Goal: Information Seeking & Learning: Understand process/instructions

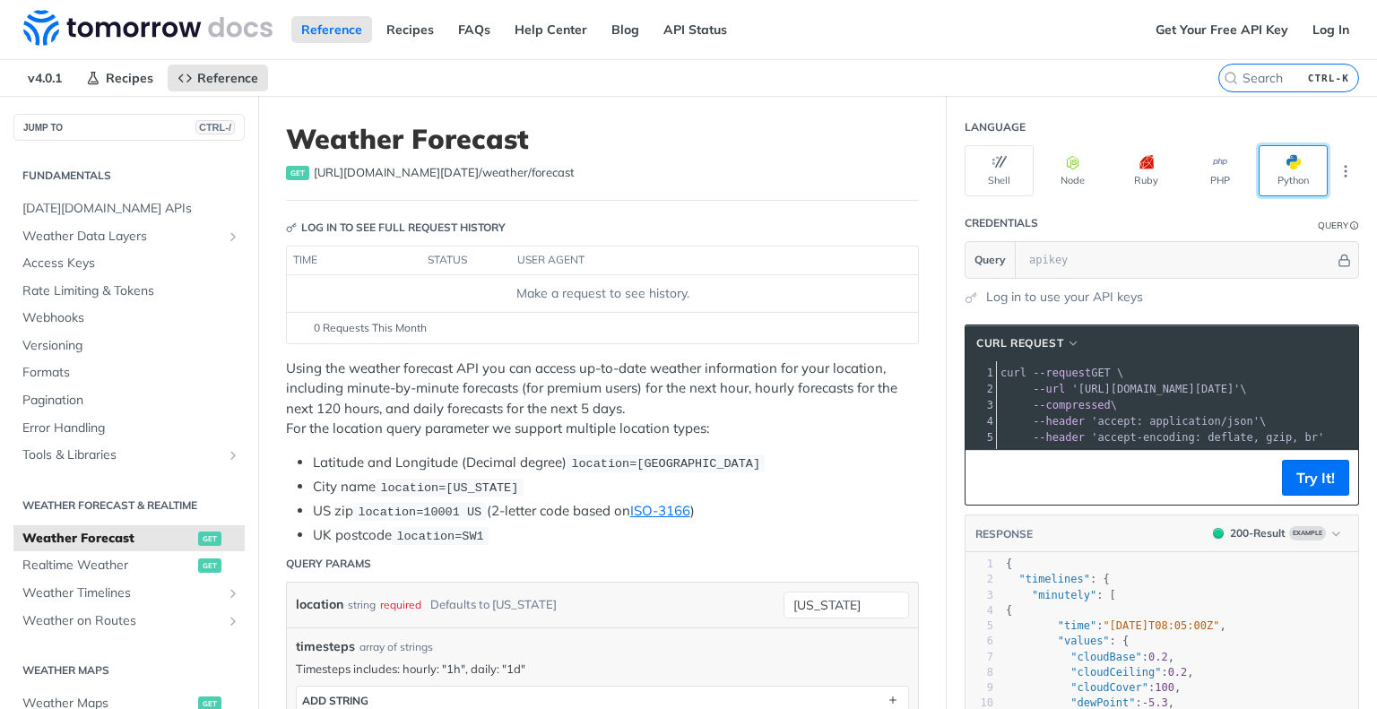
click at [1271, 177] on button "Python" at bounding box center [1293, 170] width 69 height 51
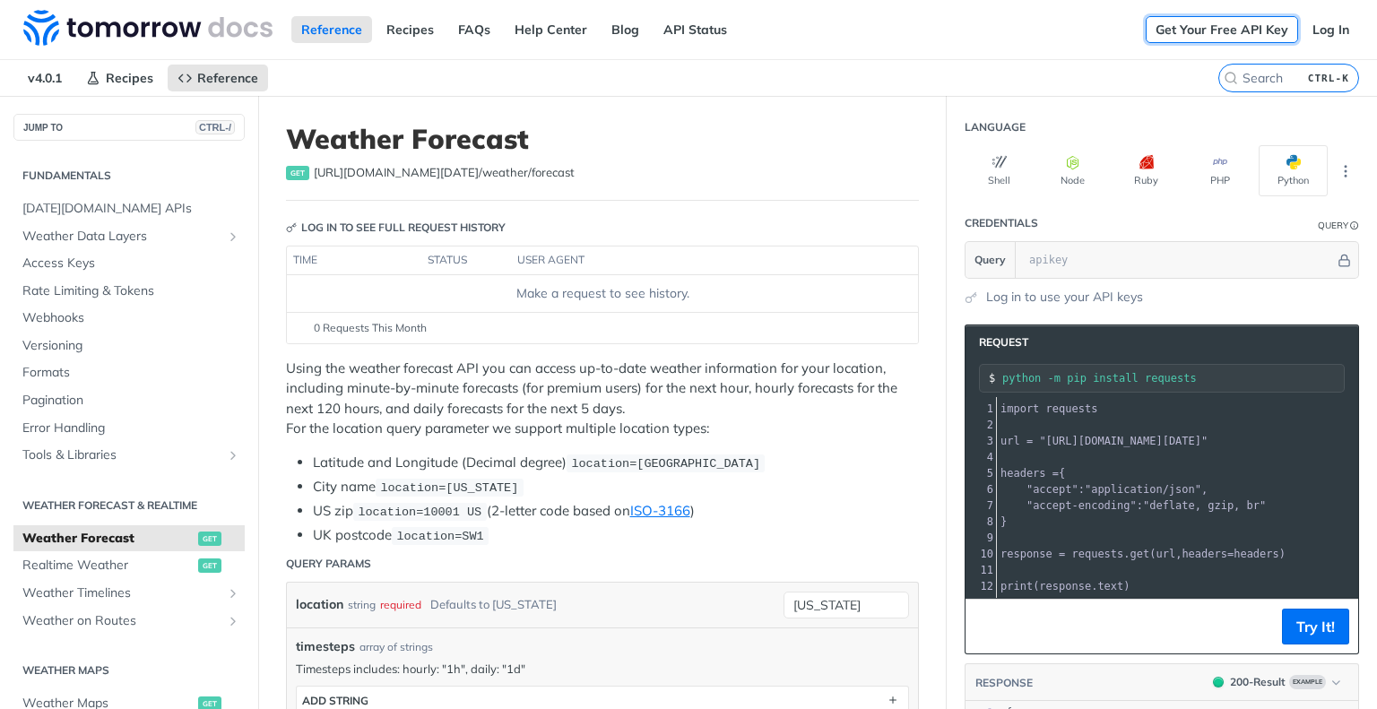
click at [1188, 26] on link "Get Your Free API Key" at bounding box center [1222, 29] width 152 height 27
click at [1316, 22] on link "Log In" at bounding box center [1331, 29] width 56 height 27
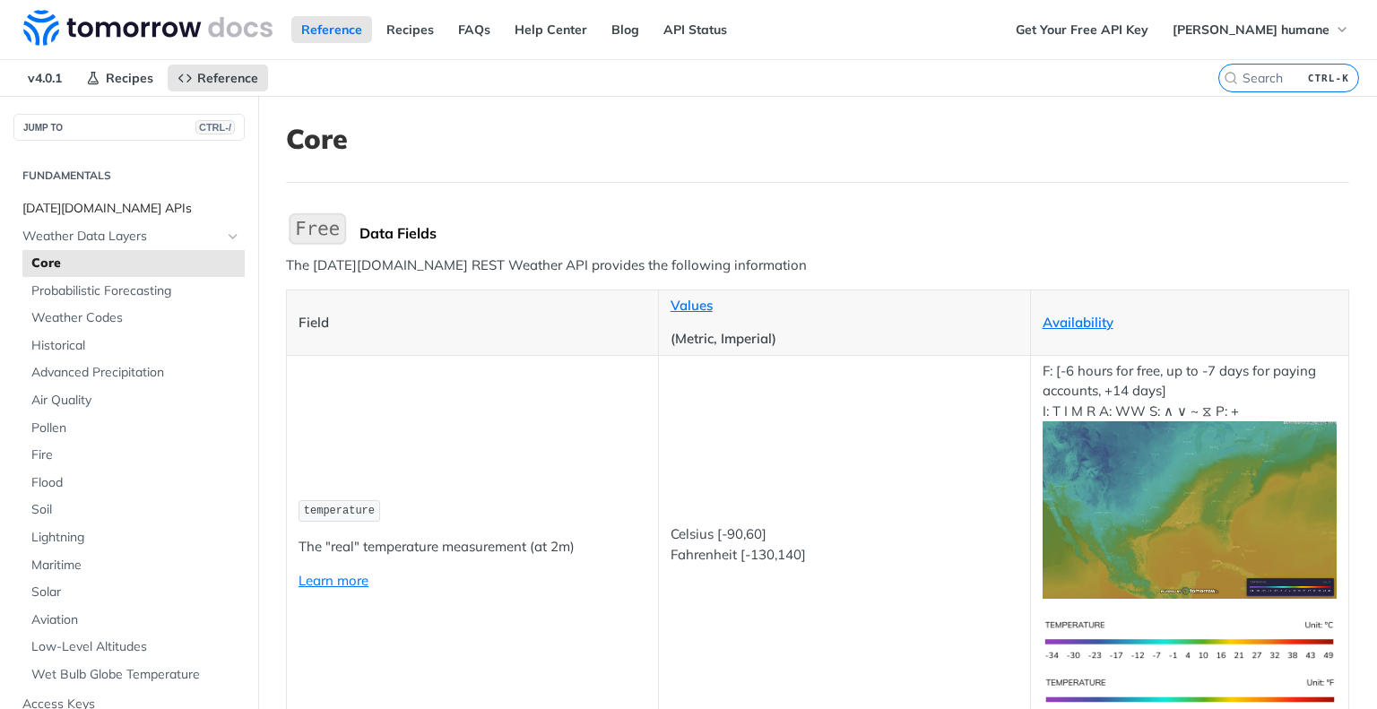
click at [123, 201] on span "[DATE][DOMAIN_NAME] APIs" at bounding box center [131, 209] width 218 height 18
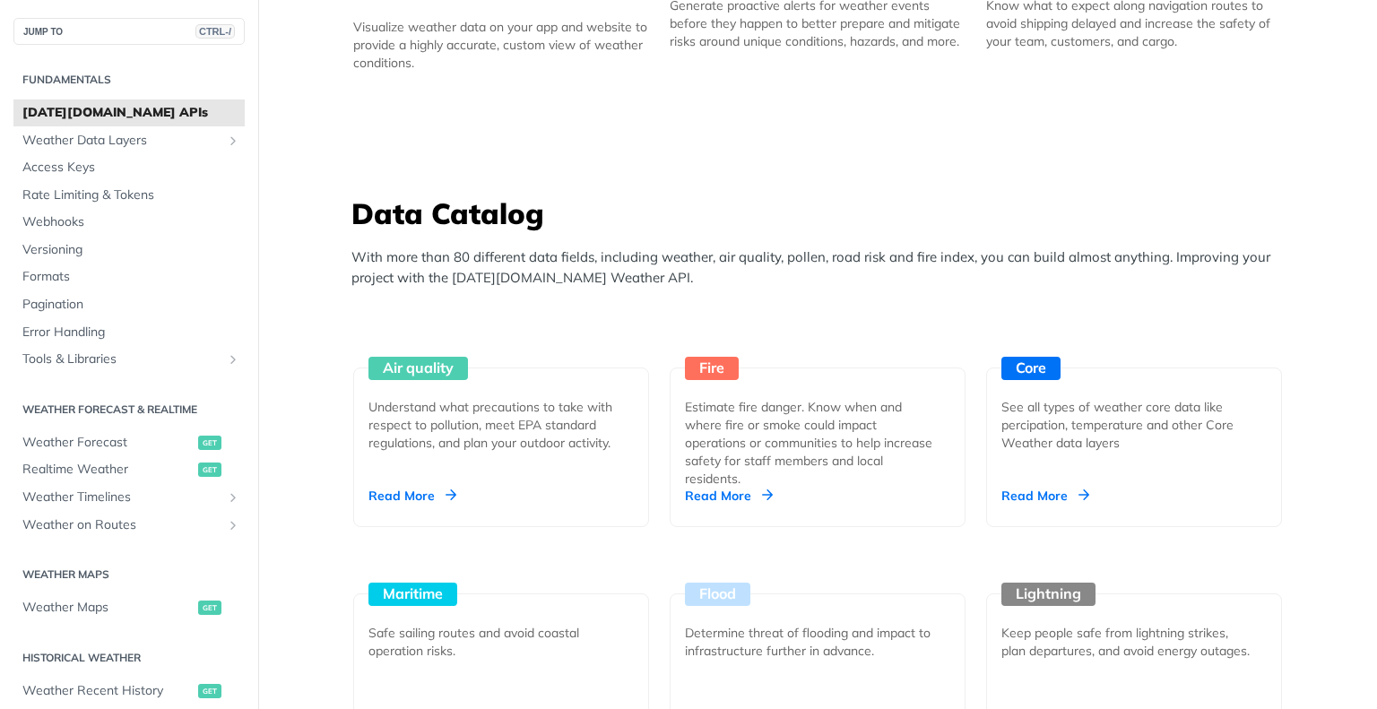
scroll to position [1412, 0]
click at [98, 440] on span "Weather Forecast" at bounding box center [107, 443] width 171 height 18
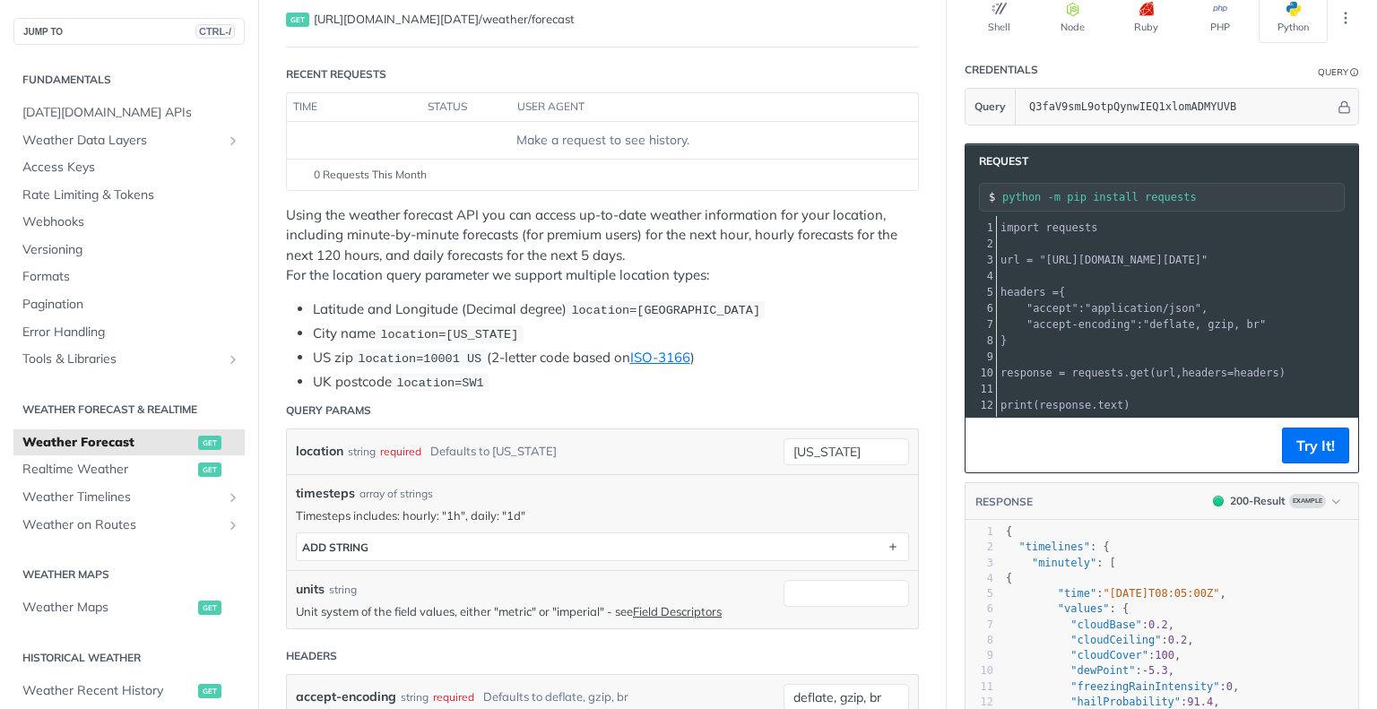
scroll to position [154, 0]
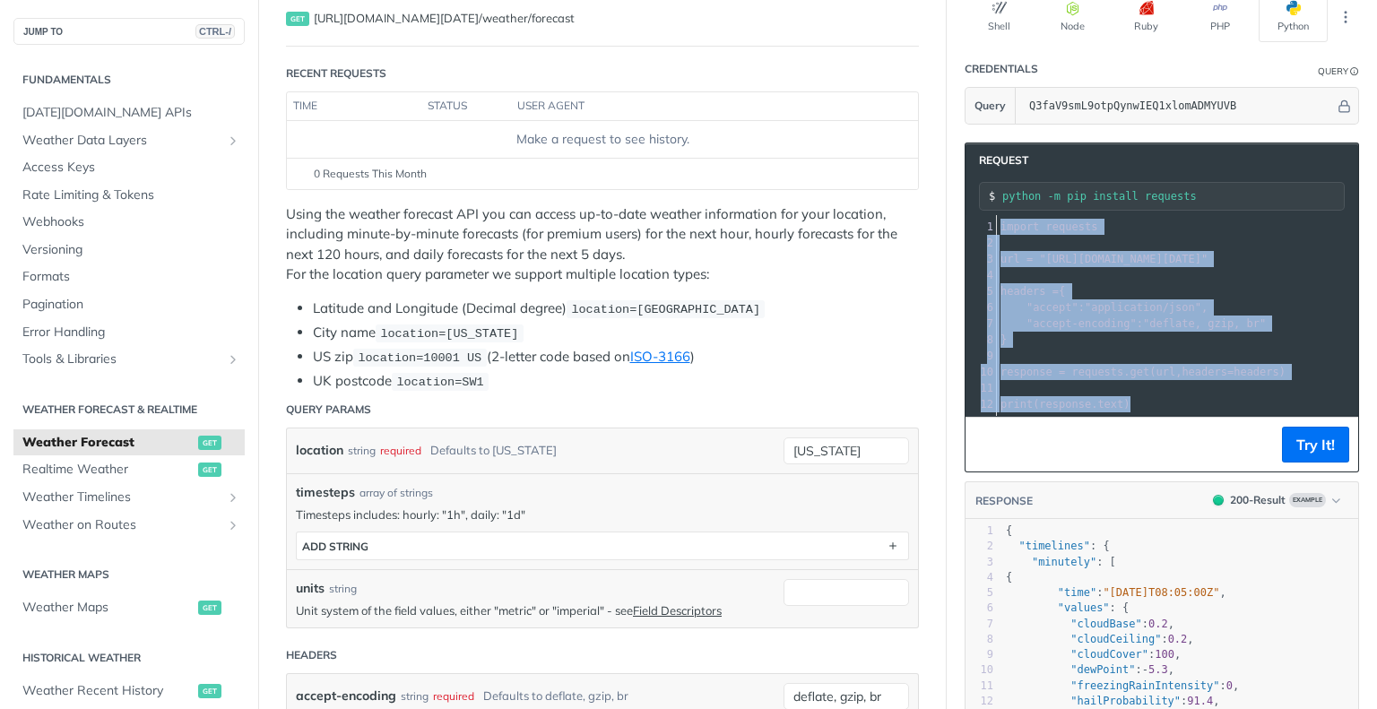
drag, startPoint x: 1132, startPoint y: 395, endPoint x: 983, endPoint y: 205, distance: 240.7
click at [983, 205] on div "Request python -m pip install requests xxxxxxxxxx 12 1 import requests 2 ​ 3 ur…" at bounding box center [1162, 308] width 395 height 330
copy div "import requests 2 ​ 3 url = "https://api.tomorrow.io/v4/weather/forecast?locati…"
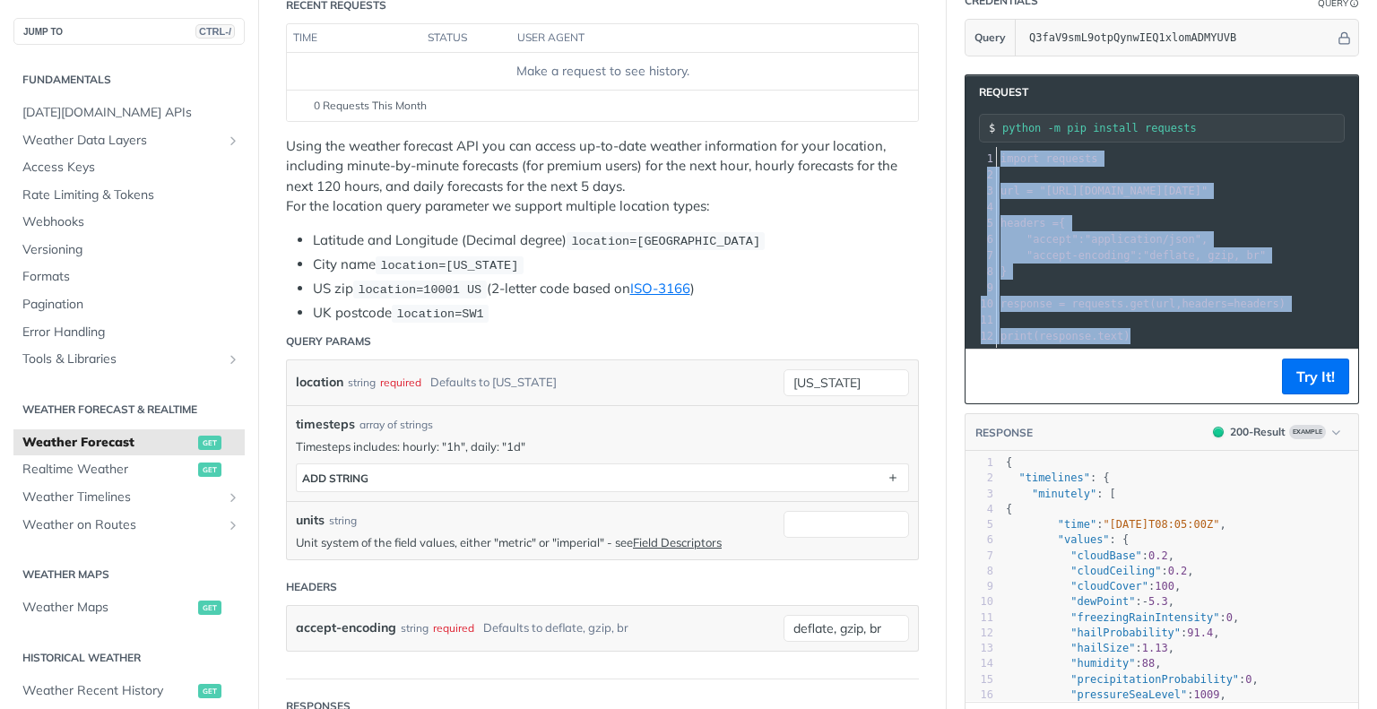
scroll to position [225, 0]
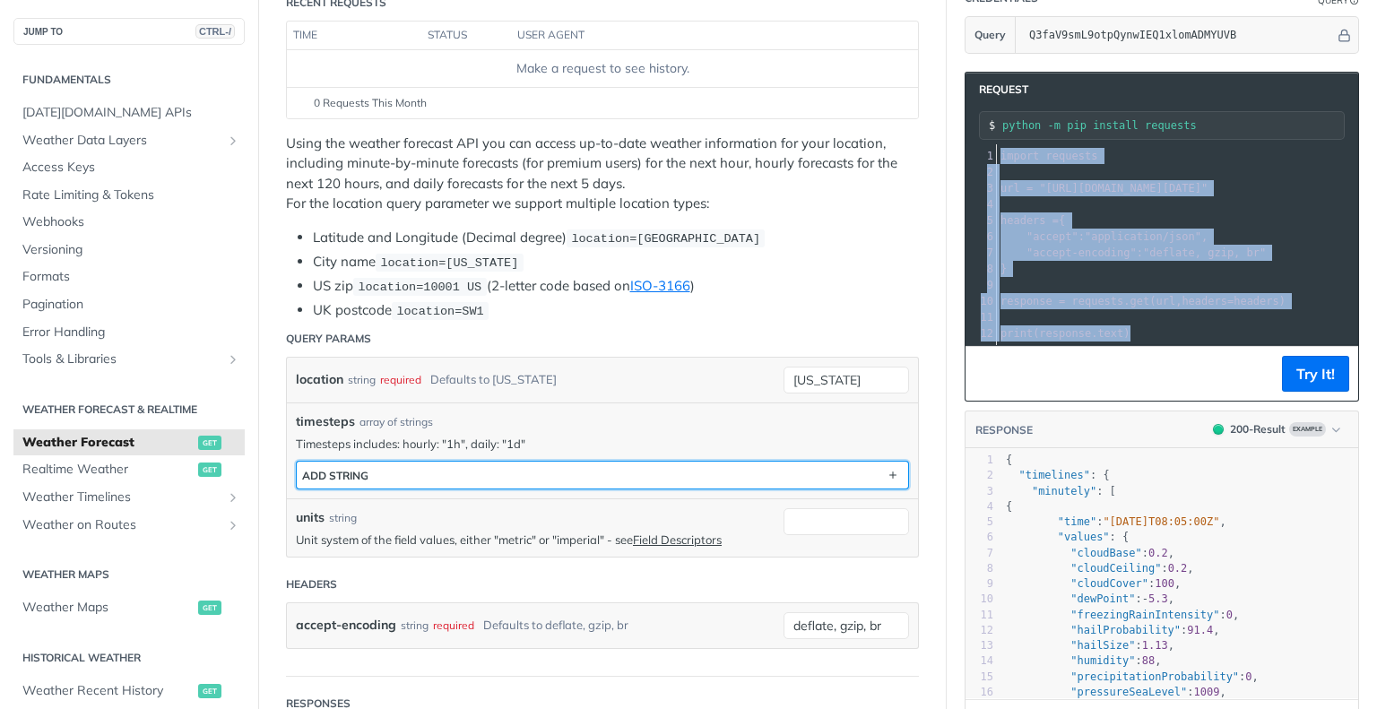
click at [848, 467] on button "ADD string" at bounding box center [603, 475] width 612 height 27
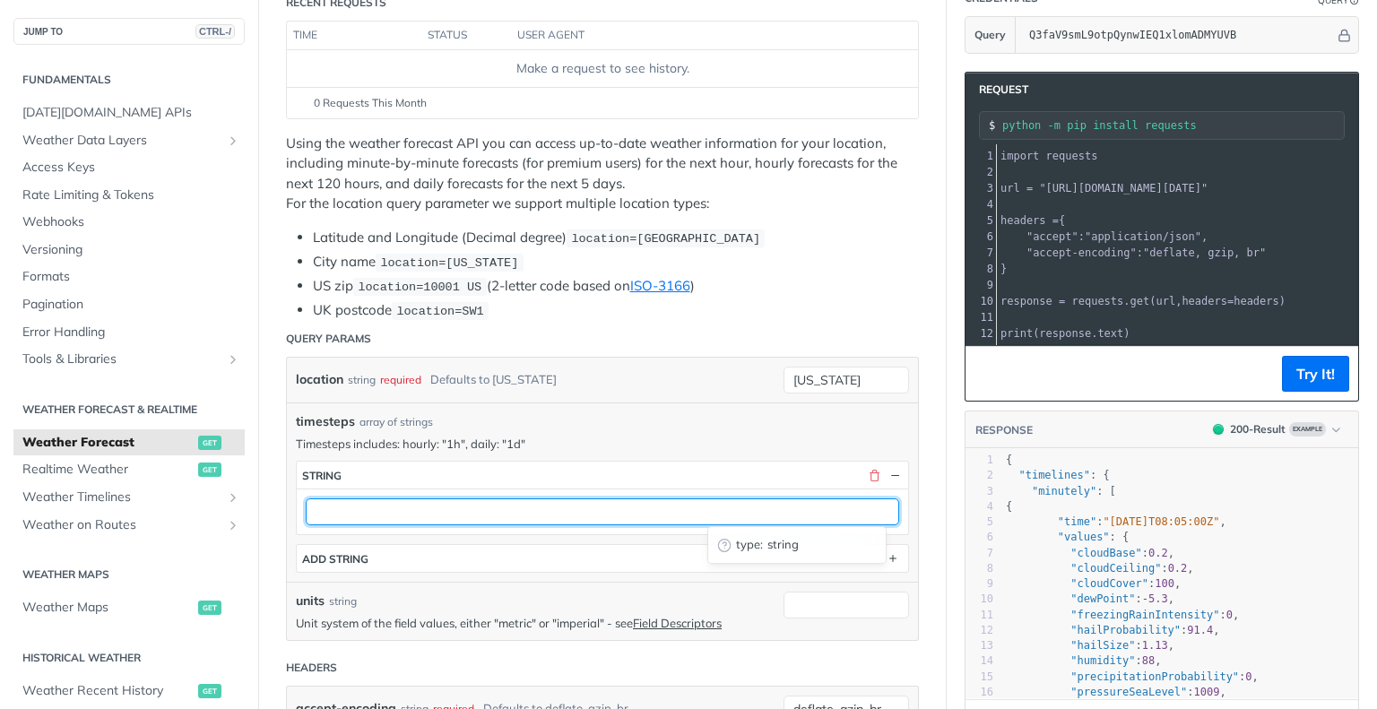
click at [762, 519] on input "text" at bounding box center [603, 512] width 594 height 27
type input "1d"
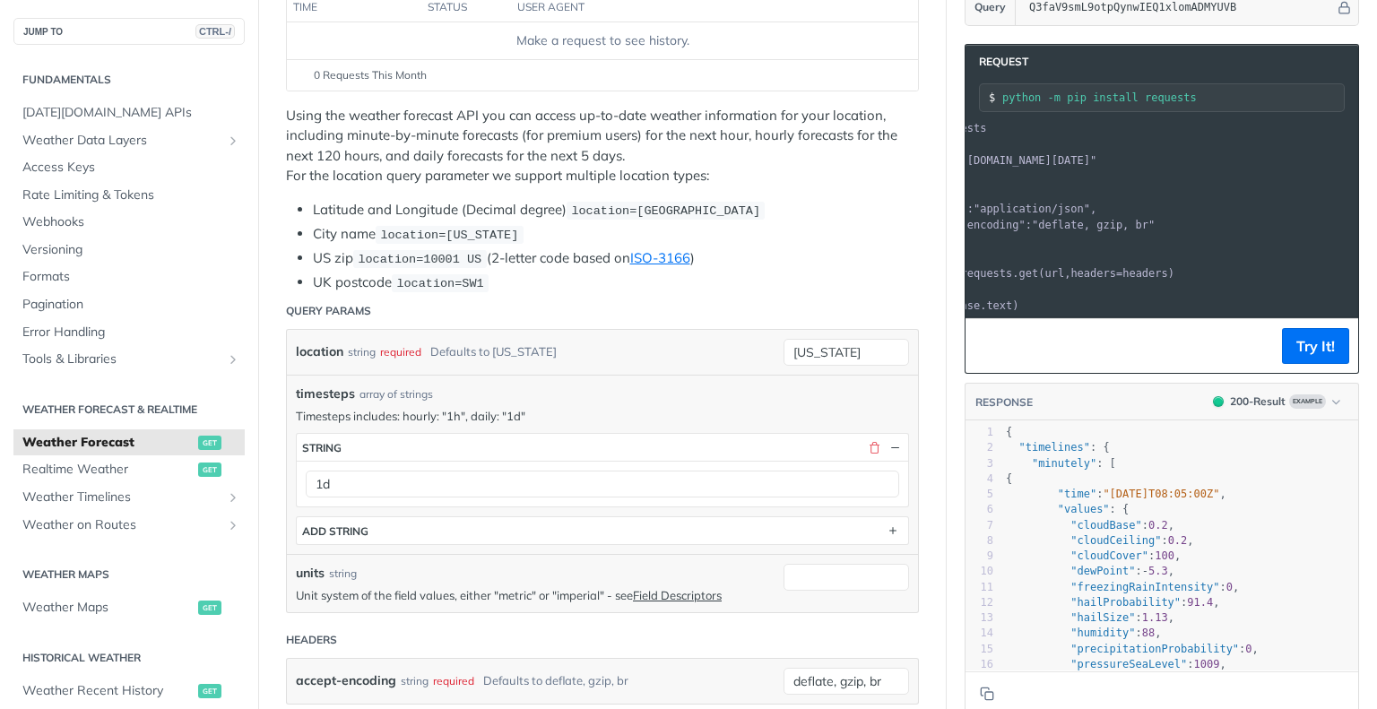
scroll to position [0, 0]
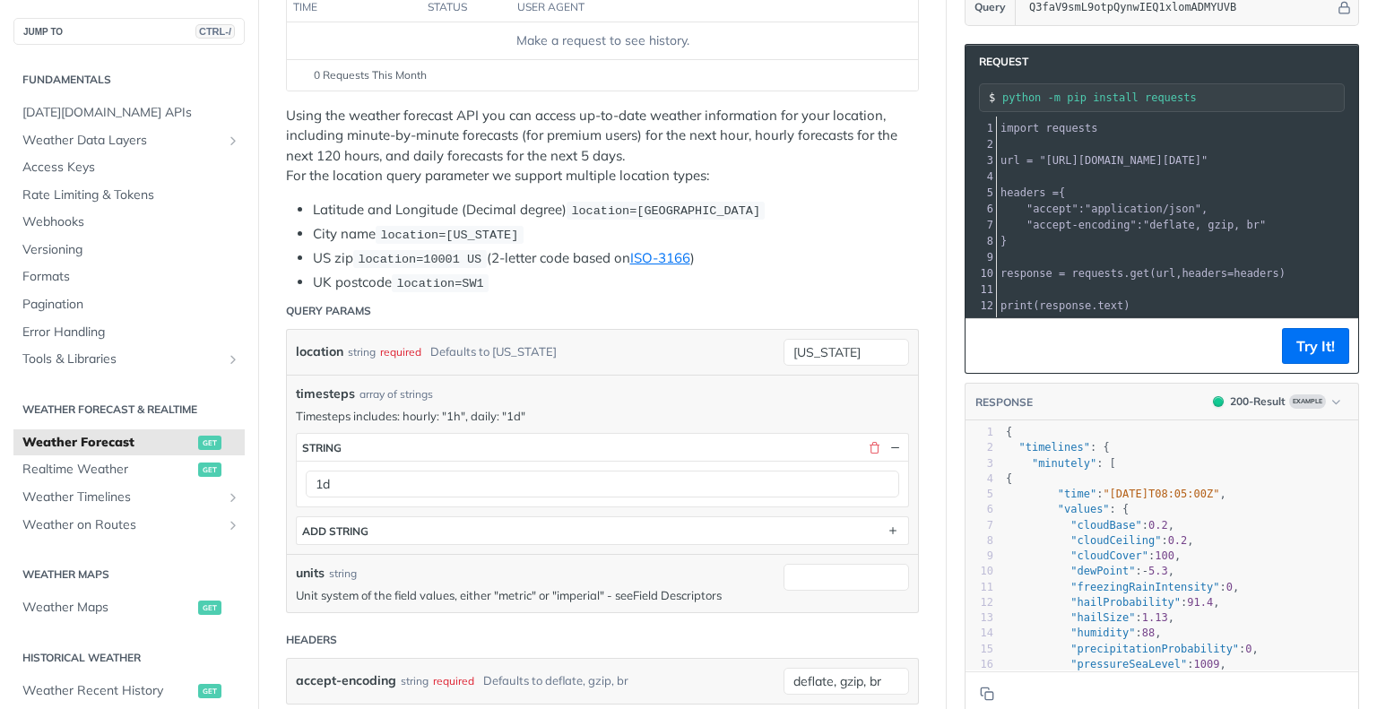
click at [699, 595] on link "Field Descriptors" at bounding box center [677, 595] width 89 height 14
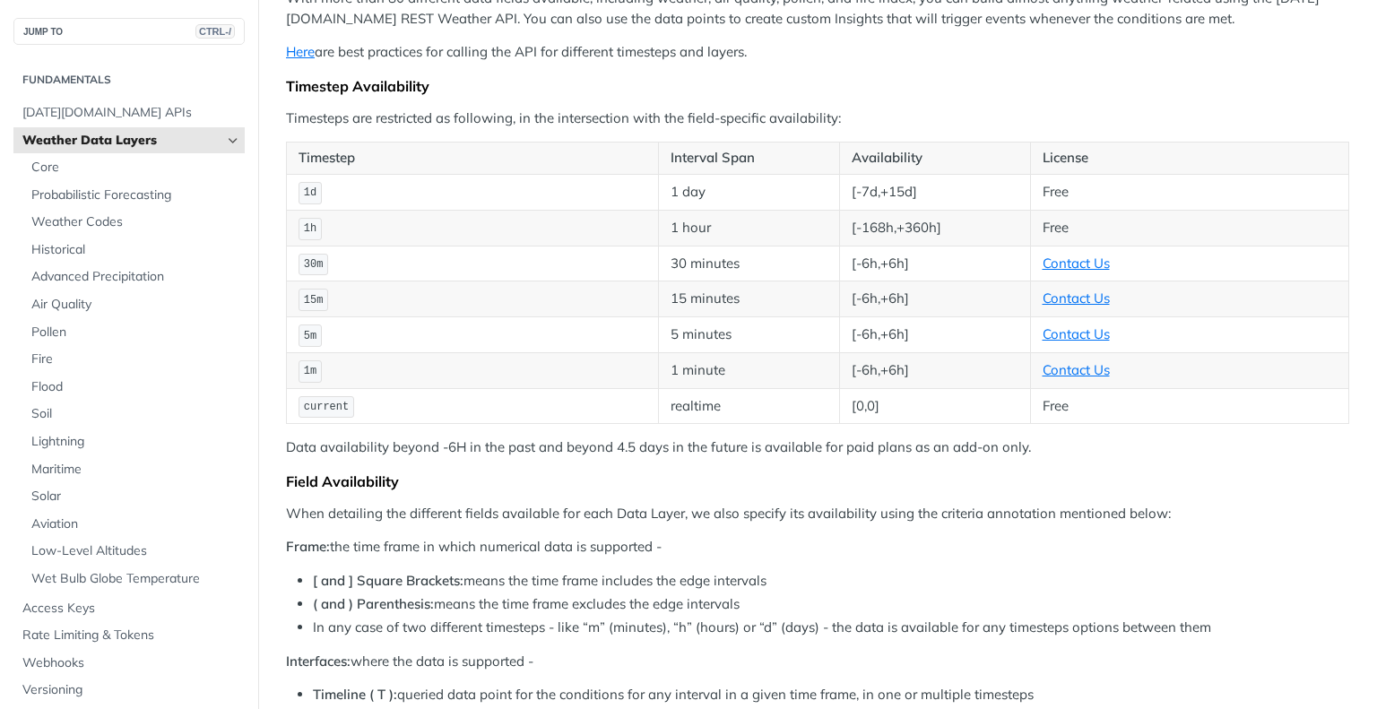
scroll to position [1630, 0]
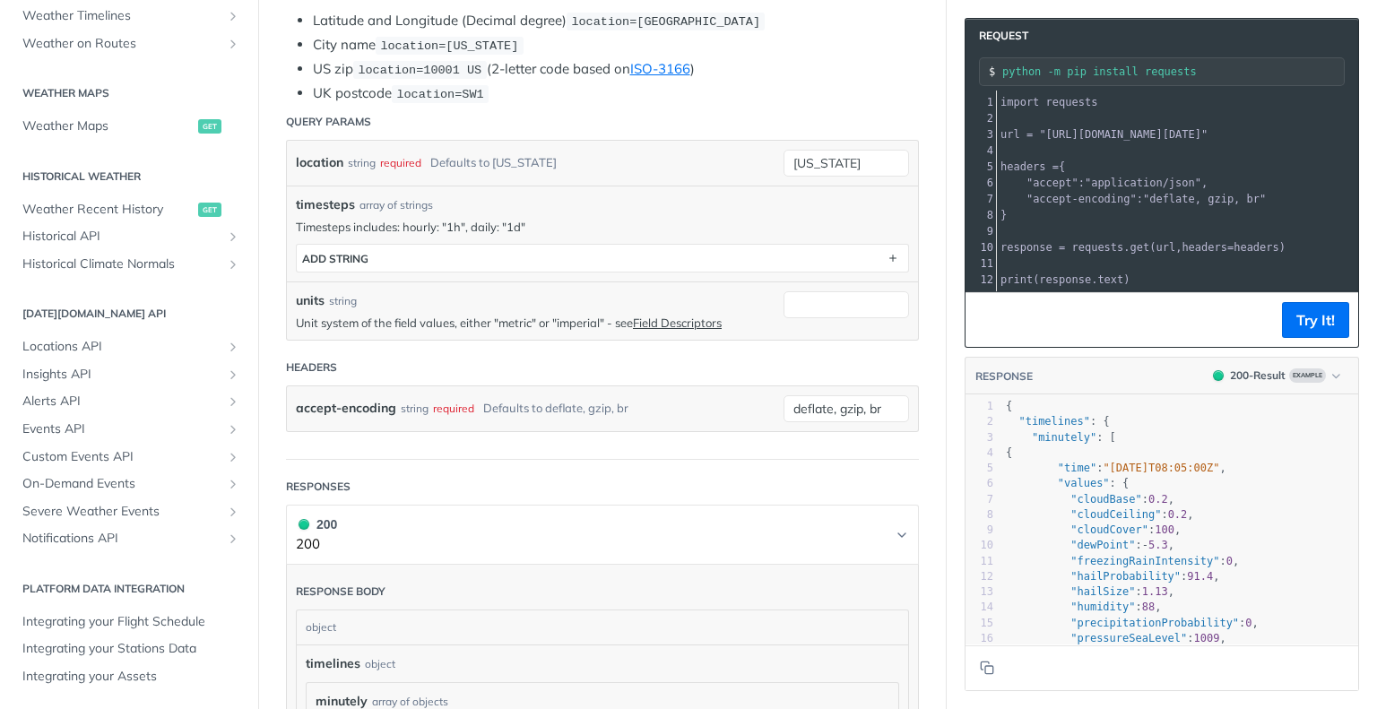
scroll to position [443, 0]
click at [792, 297] on input "units" at bounding box center [847, 304] width 126 height 27
type input "metric"
click at [841, 150] on input "[US_STATE]" at bounding box center [847, 162] width 126 height 27
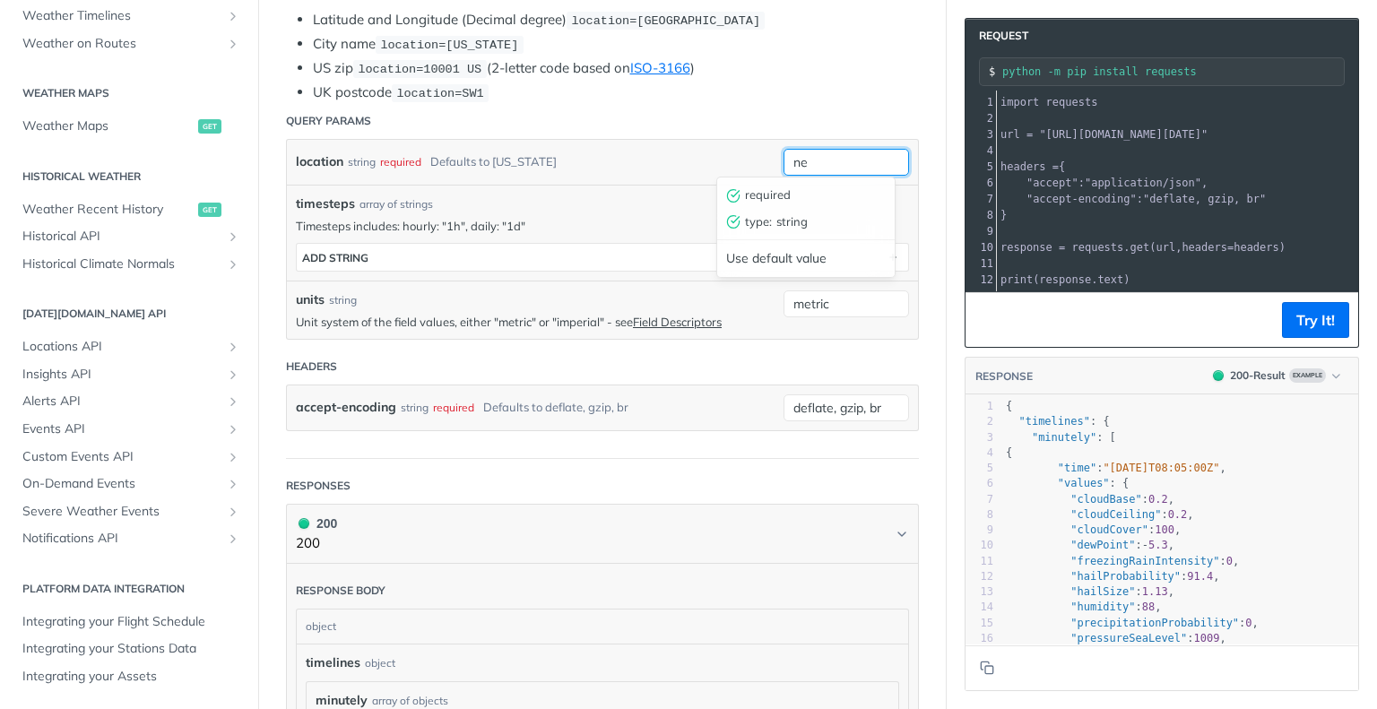
type input "n"
type input "singapore"
click at [947, 221] on section "Request python -m pip install requests xxxxxxxxxx 12 1 import requests 2 ​ 3 ur…" at bounding box center [1162, 354] width 430 height 709
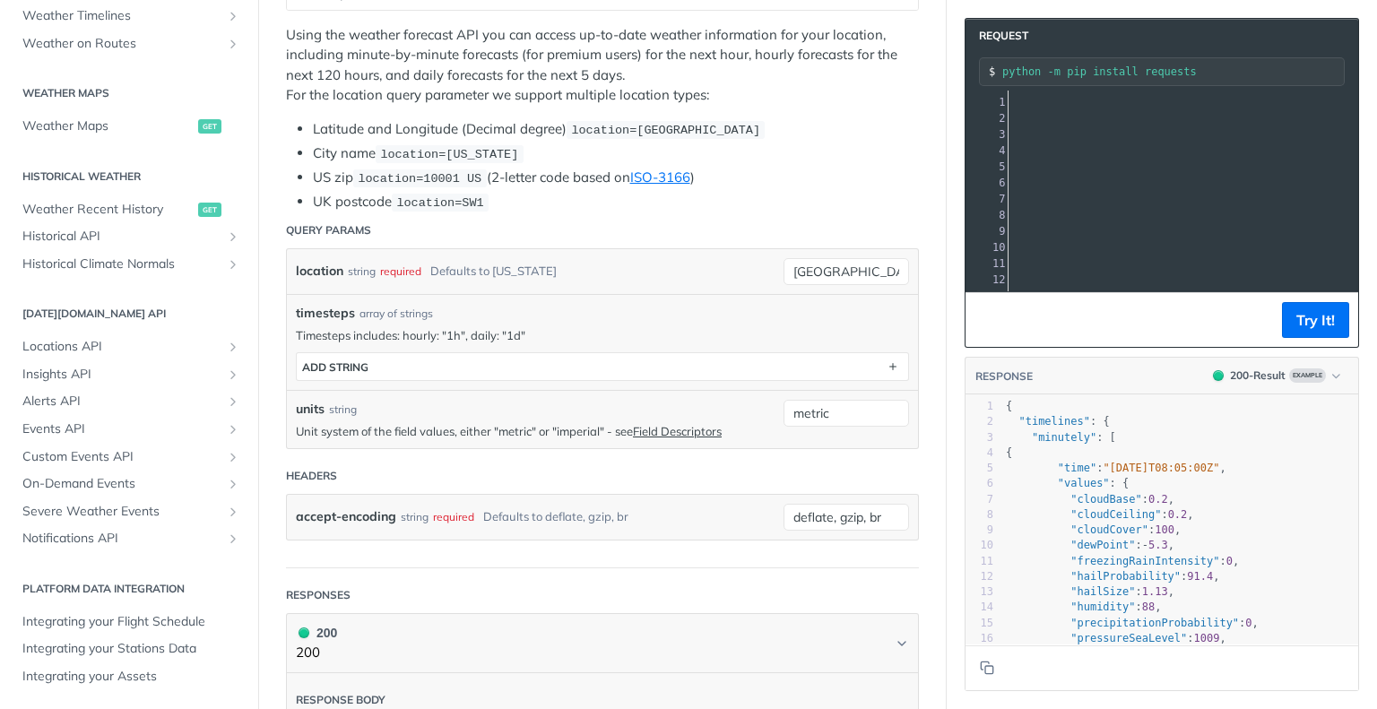
scroll to position [0, 0]
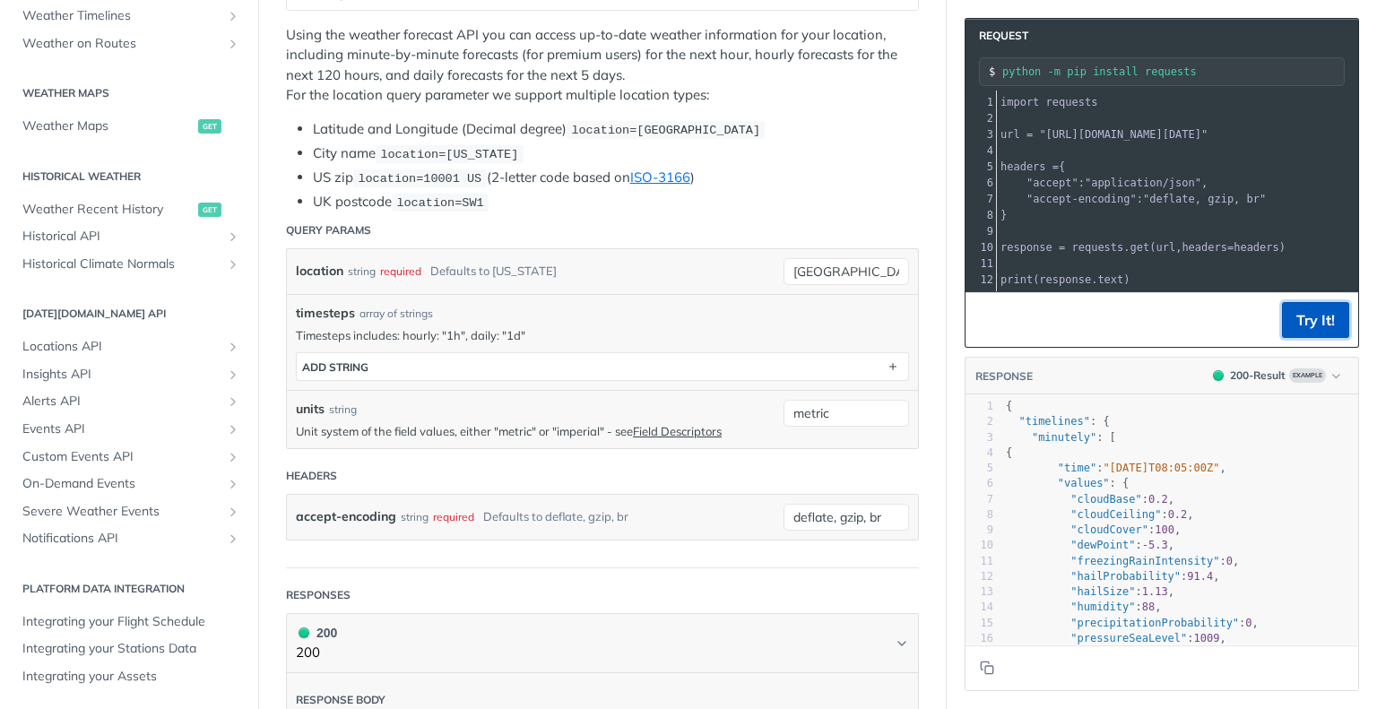
click at [1302, 329] on button "Try It!" at bounding box center [1315, 320] width 67 height 36
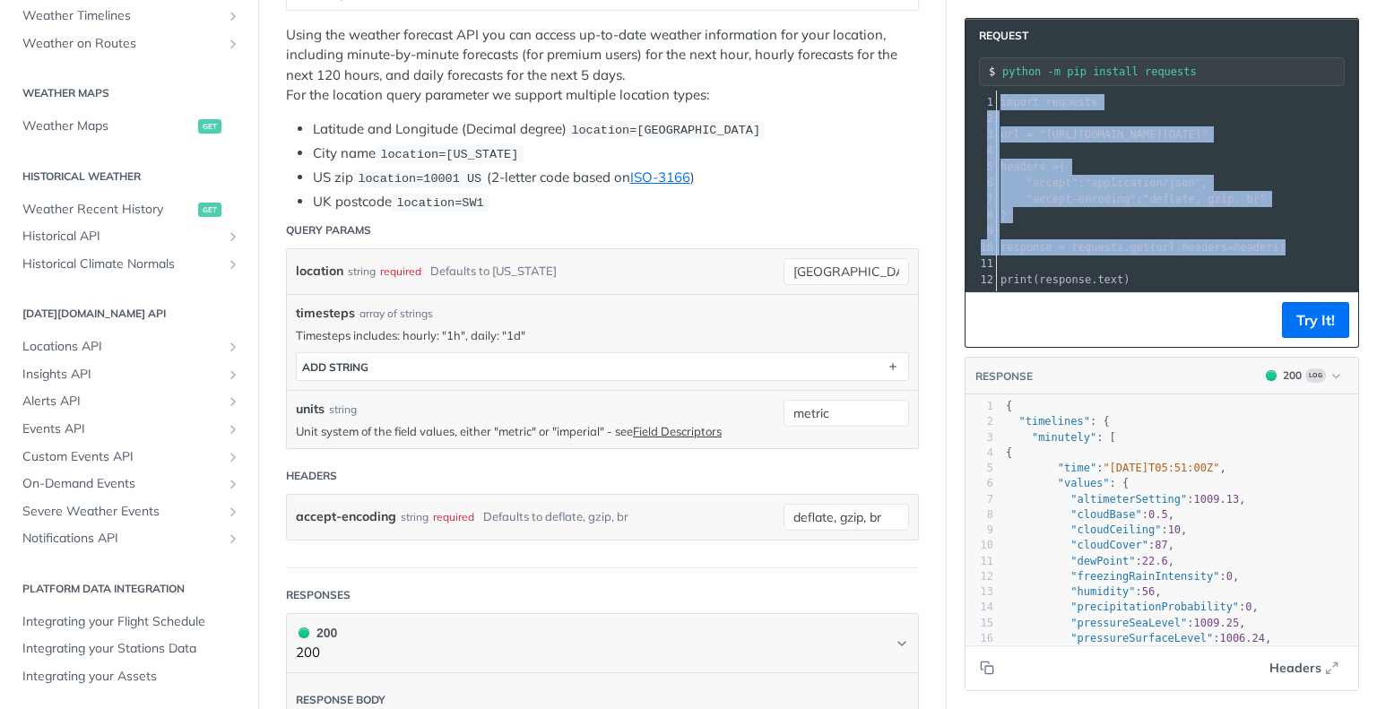
drag, startPoint x: 1261, startPoint y: 245, endPoint x: 972, endPoint y: 87, distance: 329.1
click at [972, 87] on div "Request python -m pip install requests xxxxxxxxxx 12 1 import requests 2 ​ 3 ur…" at bounding box center [1162, 183] width 395 height 330
copy div "import requests 2 ​ 3 url = "https://api.tomorrow.io/v4/weather/forecast?locati…"
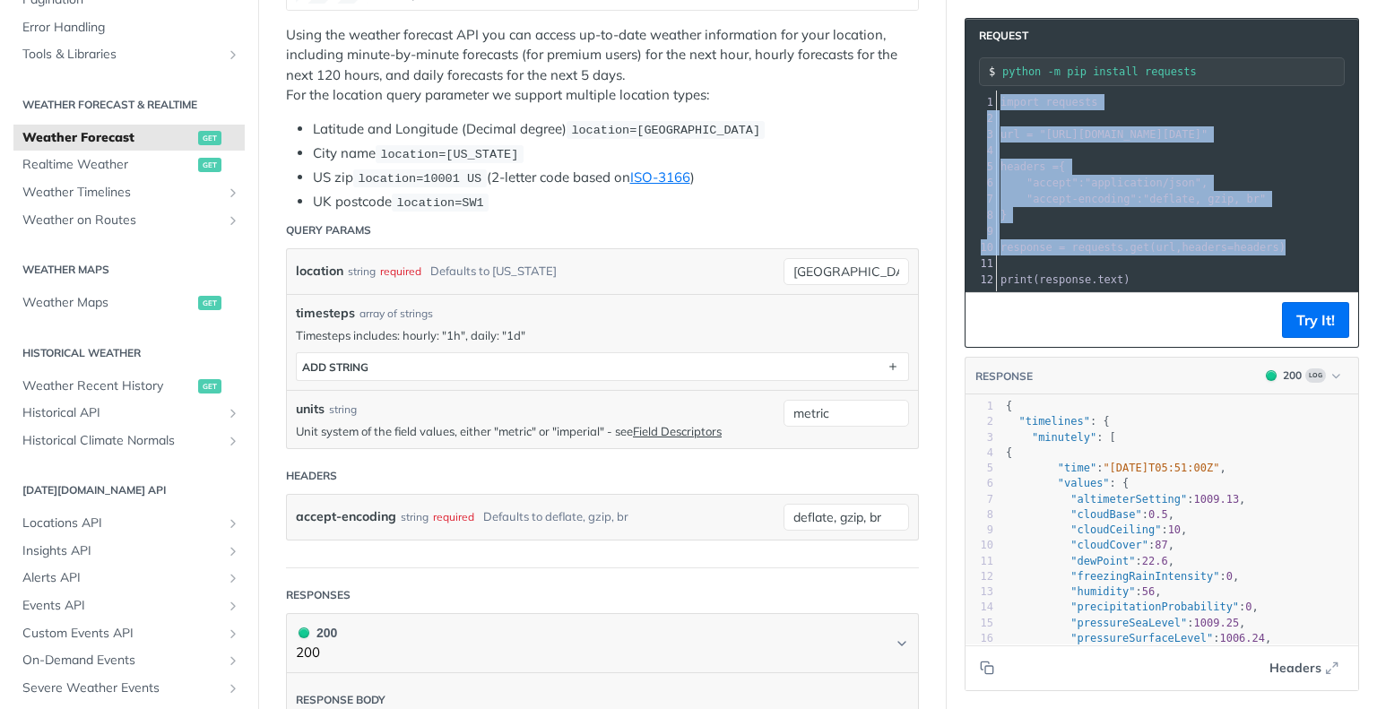
scroll to position [301, 0]
click at [110, 171] on span "Realtime Weather" at bounding box center [107, 169] width 171 height 18
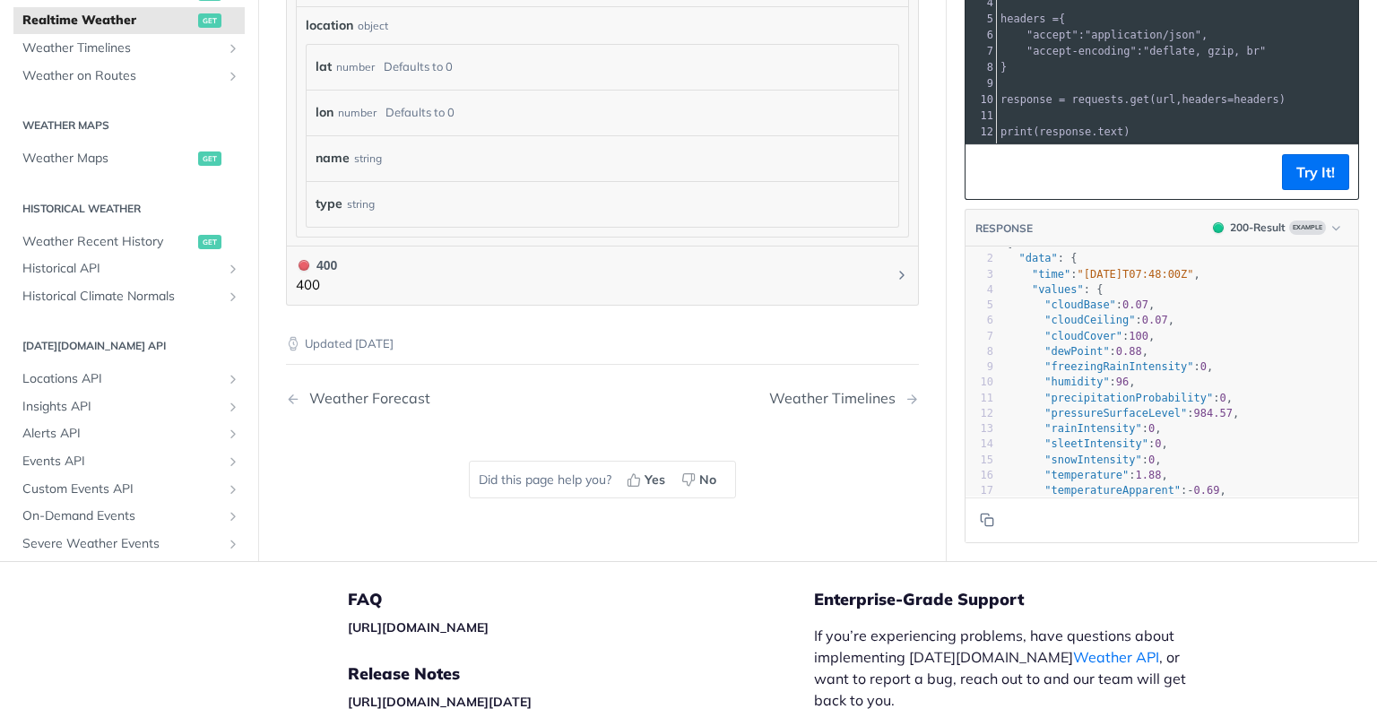
scroll to position [22, 0]
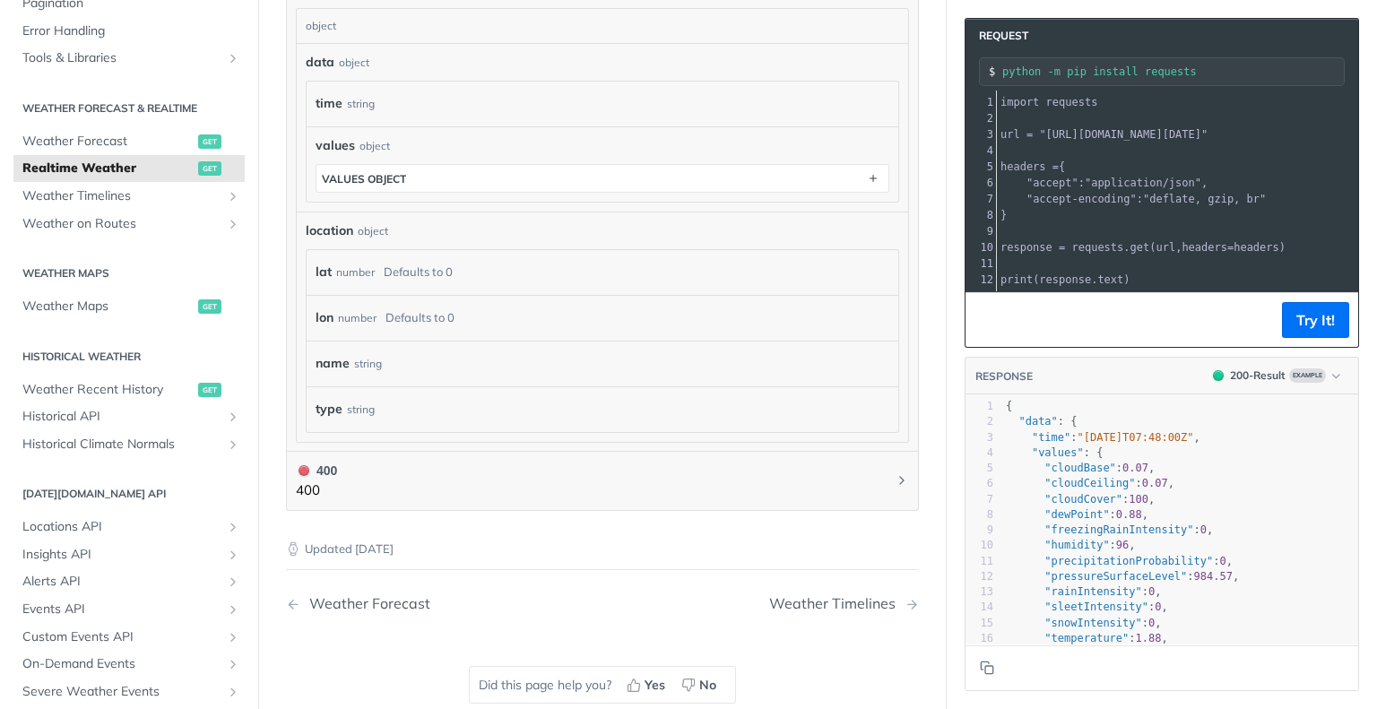
drag, startPoint x: 1028, startPoint y: 135, endPoint x: 1285, endPoint y: 135, distance: 257.4
click at [1208, 135] on span ""https://api.tomorrow.io/v4/weather/realtime?location=toronto&apikey=Q3faV9smL9…" at bounding box center [1123, 134] width 169 height 13
copy span "https://api.tomorrow.io/v4/weather/realtime"
